Goal: Task Accomplishment & Management: Manage account settings

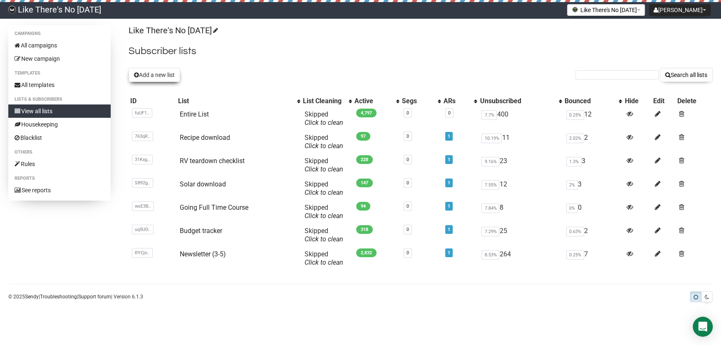
click at [163, 68] on button "Add a new list" at bounding box center [155, 75] width 52 height 14
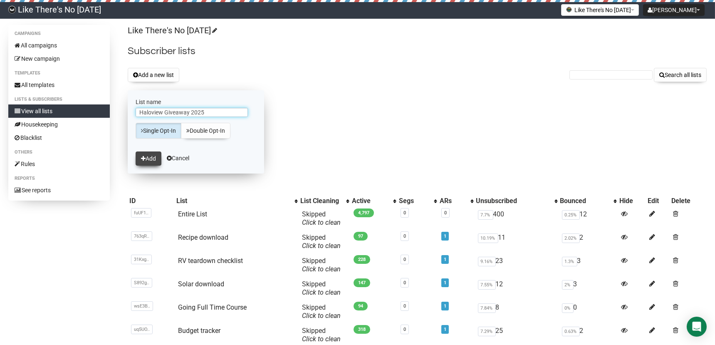
type input "Haloview Giveaway 2025"
click at [154, 158] on button "Add" at bounding box center [149, 158] width 26 height 14
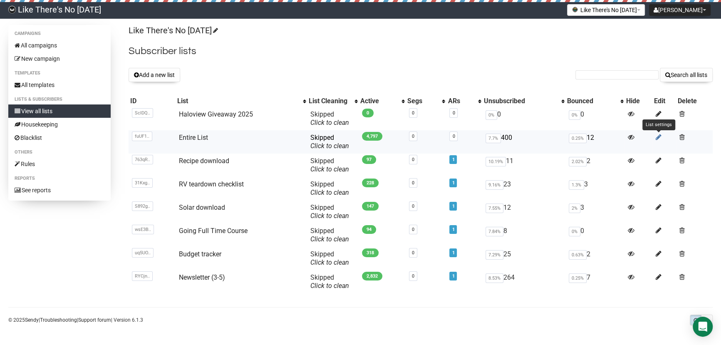
click at [657, 138] on icon at bounding box center [659, 137] width 6 height 7
